Goal: Information Seeking & Learning: Check status

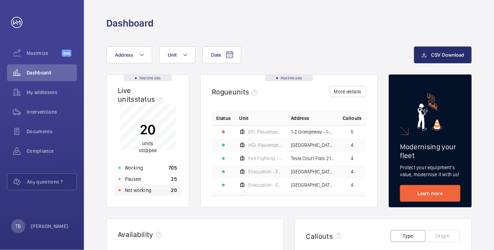
click at [154, 191] on div "Not working 20" at bounding box center [147, 190] width 67 height 11
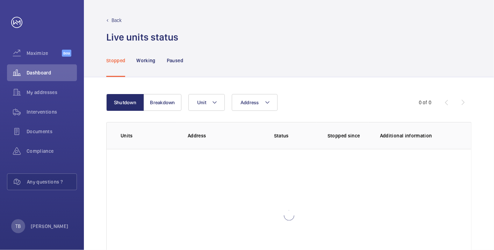
scroll to position [48, 0]
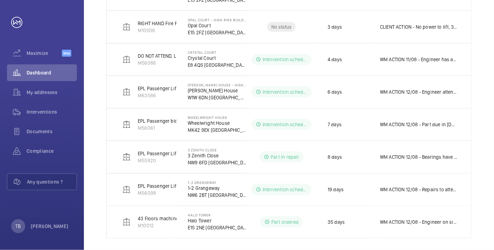
scroll to position [401, 0]
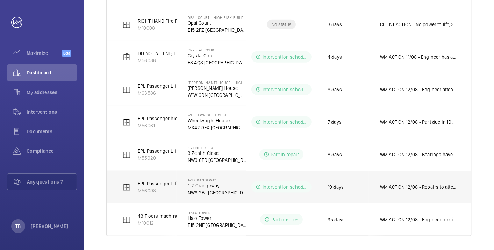
click at [407, 178] on td "WM ACTION 12/08 - Repairs to attend on the 12th to fit new coil. WM ACTION 08/0…" at bounding box center [420, 187] width 102 height 33
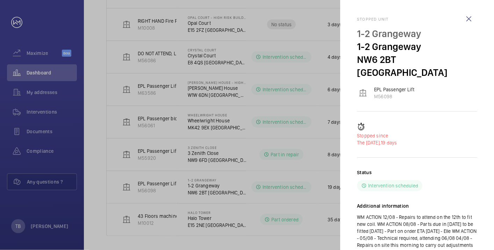
click at [92, 142] on div at bounding box center [247, 125] width 494 height 250
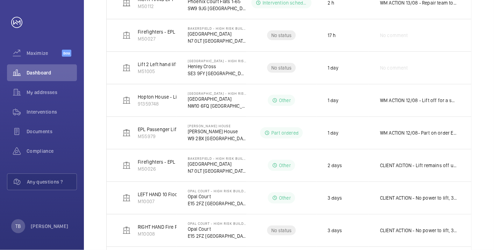
scroll to position [0, 0]
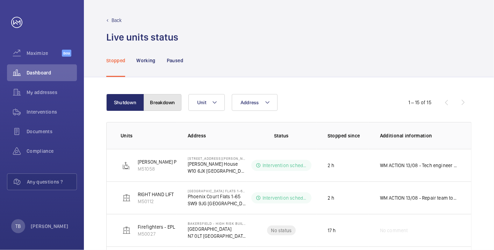
click at [170, 99] on button "Breakdown" at bounding box center [163, 102] width 38 height 17
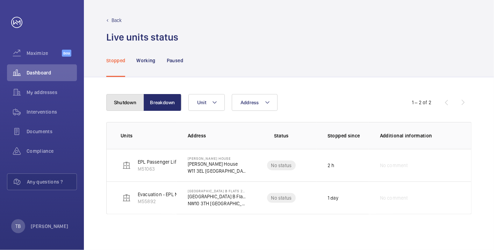
click at [125, 103] on button "Shutdown" at bounding box center [125, 102] width 38 height 17
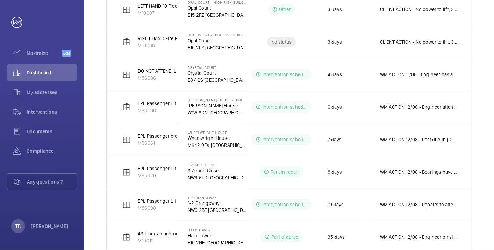
scroll to position [384, 0]
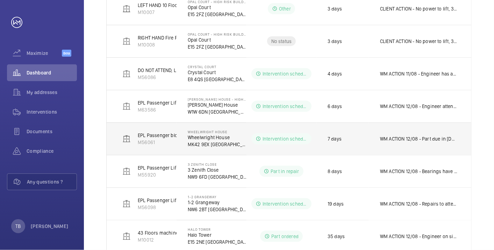
click at [410, 135] on p "WM ACTION 12/08 - Part due in [DATE], to be fitted on the 13th. WM ACTION 11/08…" at bounding box center [418, 138] width 77 height 7
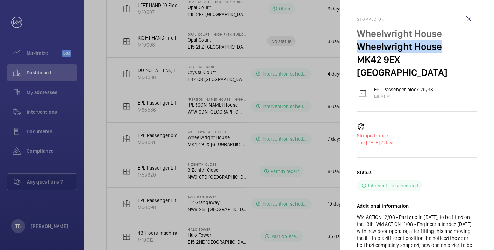
drag, startPoint x: 399, startPoint y: 42, endPoint x: 443, endPoint y: 47, distance: 44.4
click at [443, 47] on p "Wheelwright House" at bounding box center [417, 46] width 120 height 13
copy p "Wheelwright House"
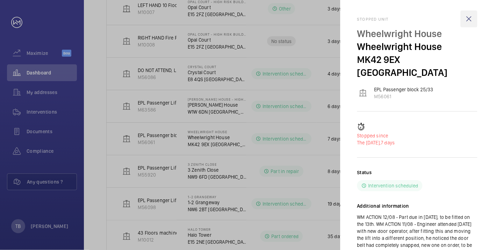
click at [468, 19] on wm-front-icon-button at bounding box center [468, 18] width 17 height 17
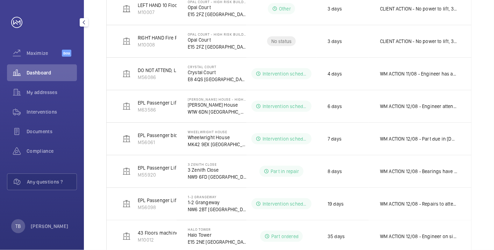
click at [56, 69] on div "Dashboard" at bounding box center [42, 72] width 70 height 17
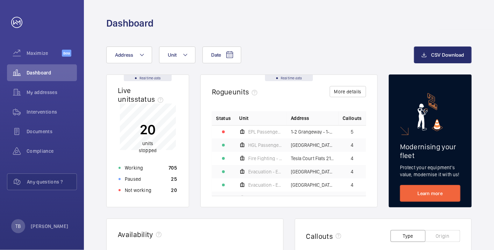
click at [143, 192] on p "Not working" at bounding box center [138, 190] width 27 height 7
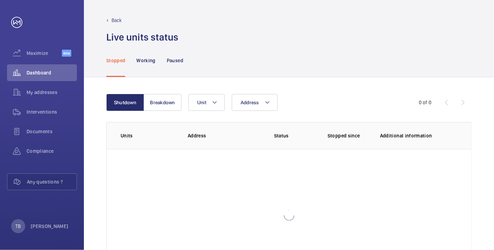
scroll to position [48, 0]
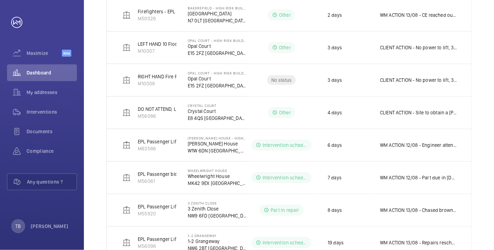
scroll to position [345, 0]
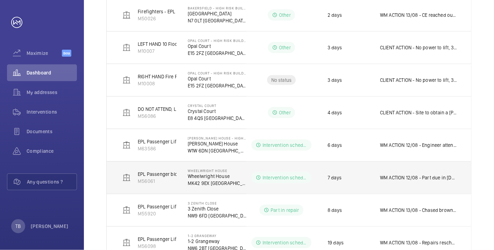
click at [427, 171] on td "WM ACTION 12/08 - Part due in [DATE], to be fitted on the 13th. WM ACTION 11/08…" at bounding box center [420, 177] width 102 height 33
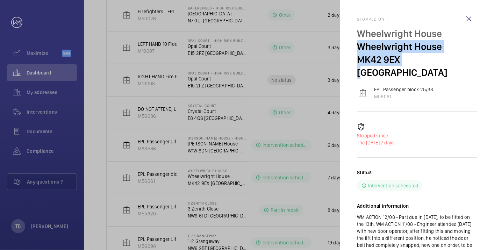
drag, startPoint x: 354, startPoint y: 46, endPoint x: 402, endPoint y: 59, distance: 49.3
click at [402, 59] on mat-sidenav "Stopped unit Wheelwright House Wheelwright House MK42 9EX LONDON EPL Passenger …" at bounding box center [417, 125] width 154 height 250
copy div "Wheelwright House MK42 9EX"
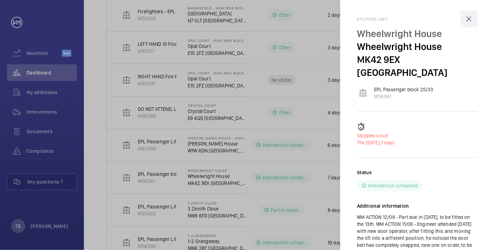
click at [470, 17] on wm-front-icon-button at bounding box center [468, 18] width 17 height 17
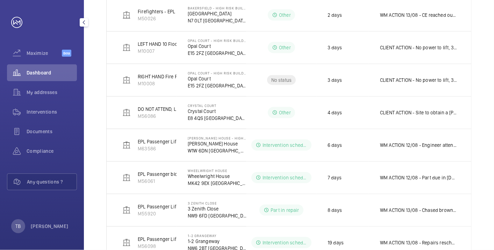
click at [37, 67] on div "Dashboard" at bounding box center [42, 72] width 70 height 17
